Goal: Task Accomplishment & Management: Use online tool/utility

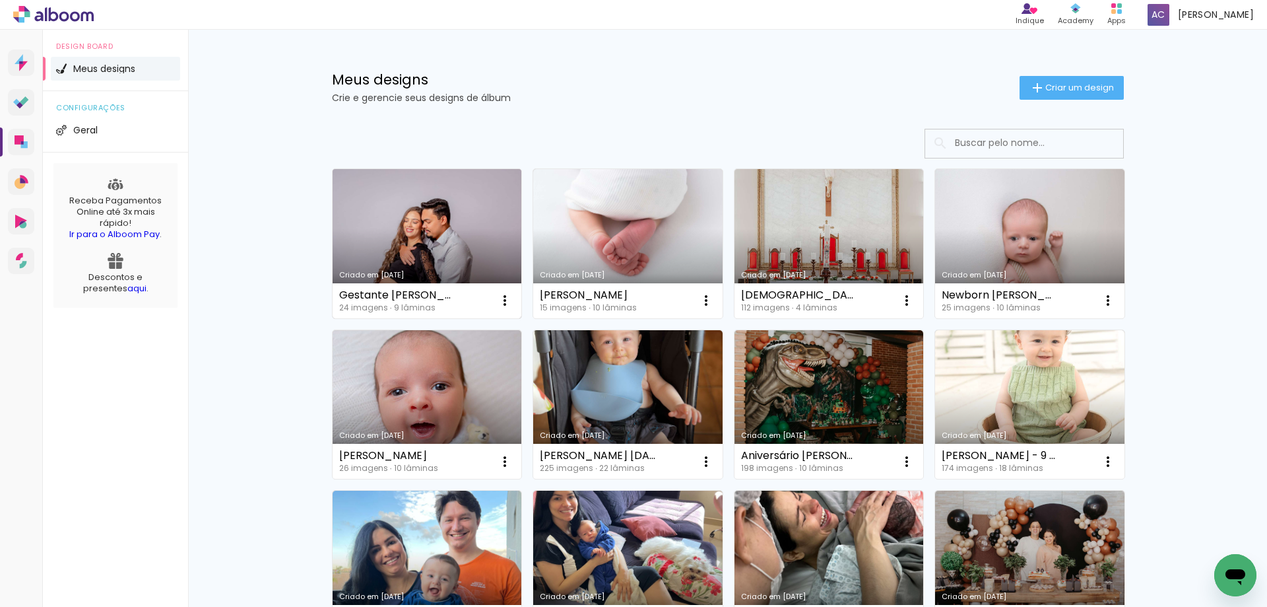
click at [490, 244] on link "Criado em [DATE]" at bounding box center [427, 243] width 189 height 149
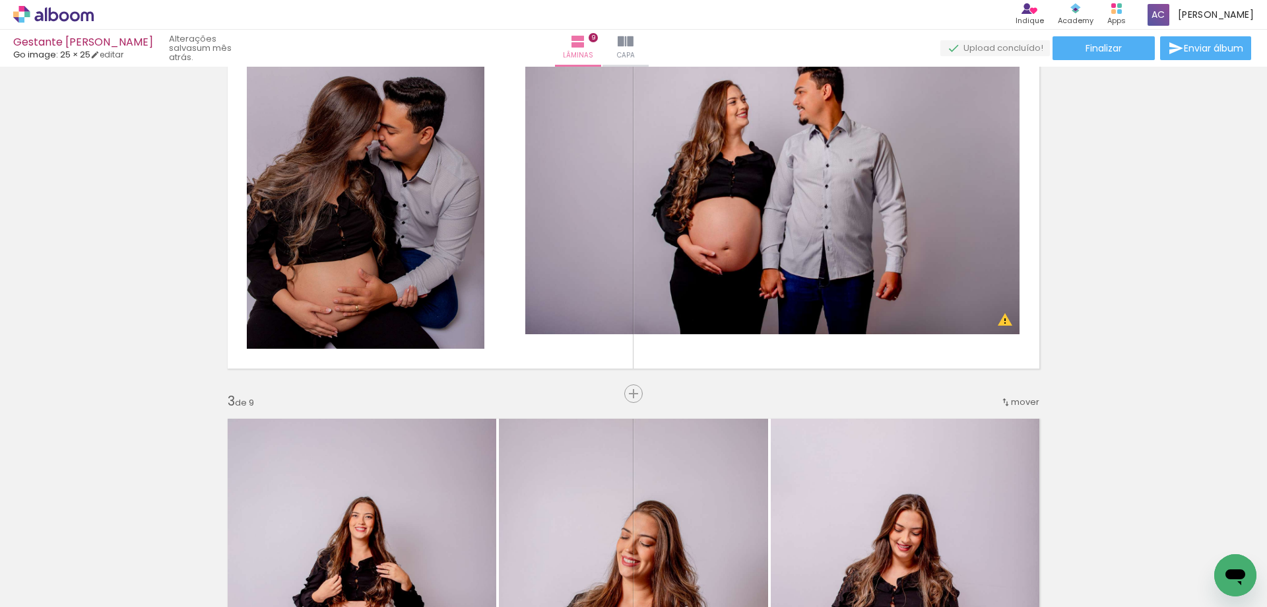
scroll to position [594, 0]
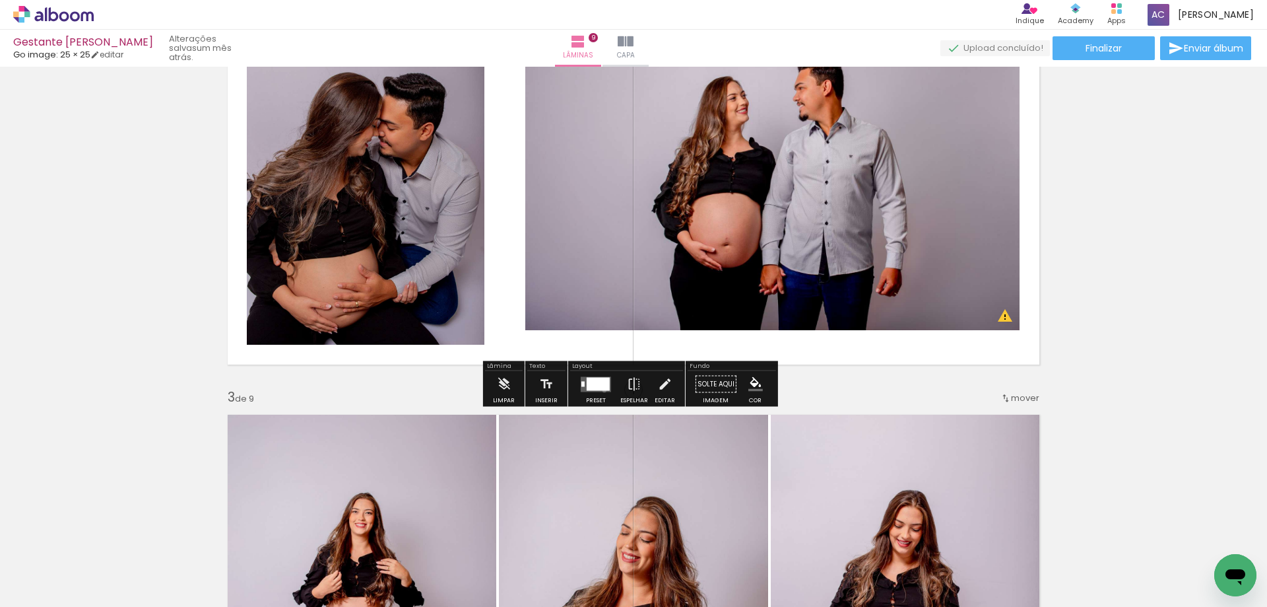
click at [601, 390] on quentale-layouter at bounding box center [596, 383] width 30 height 15
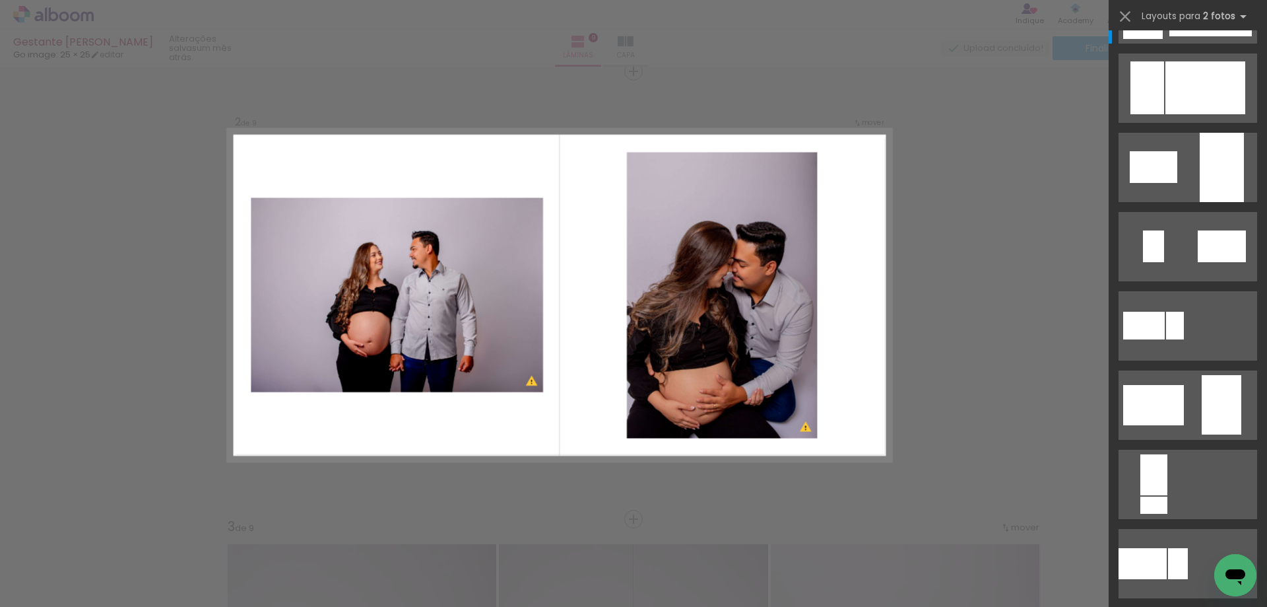
scroll to position [0, 0]
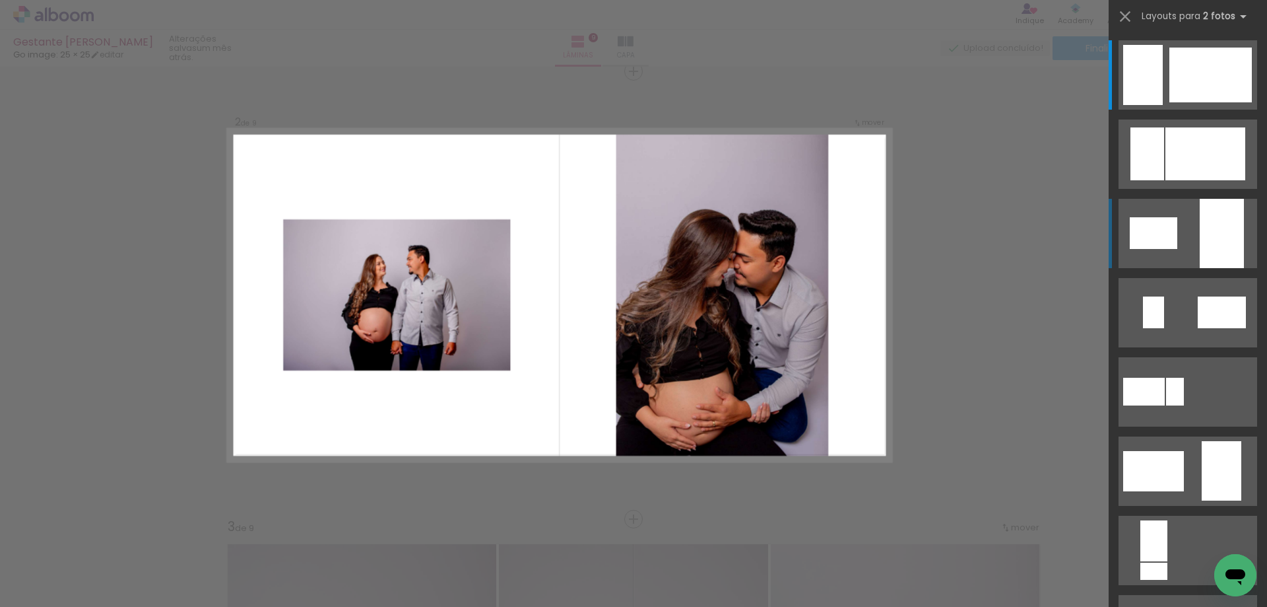
click at [1172, 250] on quentale-layouter at bounding box center [1188, 233] width 139 height 69
